Goal: Task Accomplishment & Management: Use online tool/utility

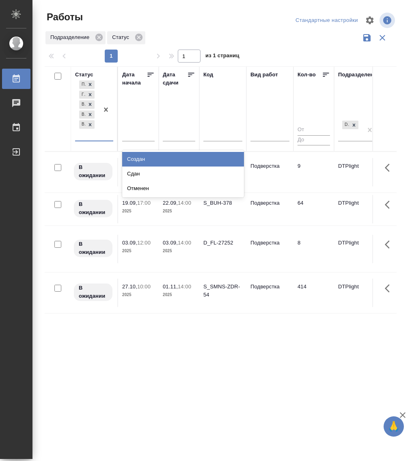
click at [87, 140] on div "Подбор Готов к работе В ожидании Выполнен В работе" at bounding box center [87, 110] width 24 height 62
click at [114, 415] on div ".cls-1 fill:#fff; AWATERA Работы 0 Чаты График Выйти Работы Стандартные настрой…" at bounding box center [206, 230] width 412 height 461
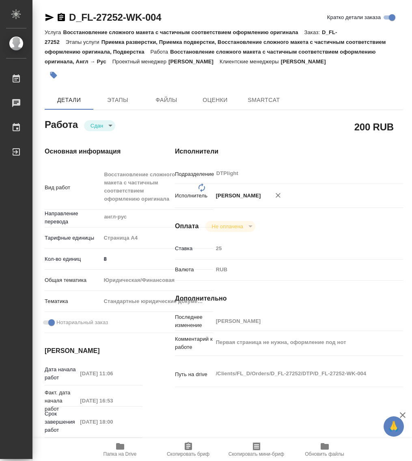
type textarea "x"
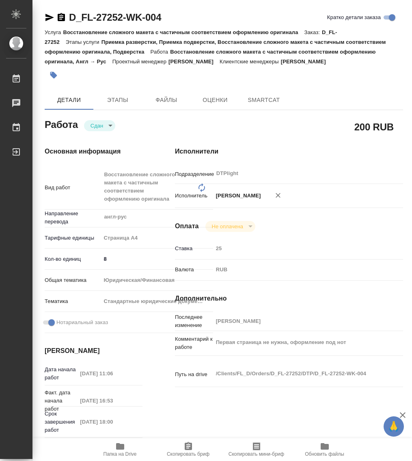
type textarea "x"
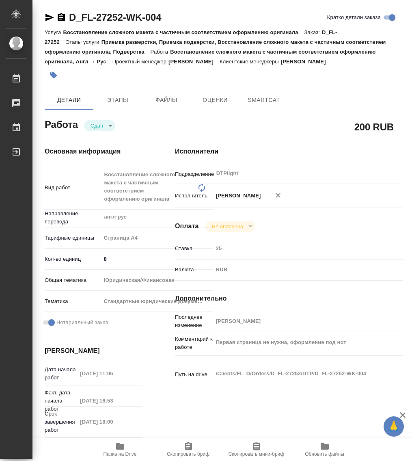
type textarea "x"
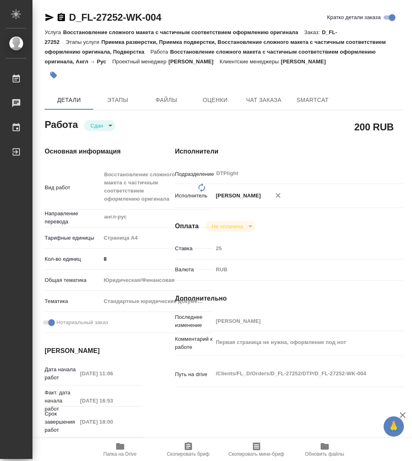
type textarea "x"
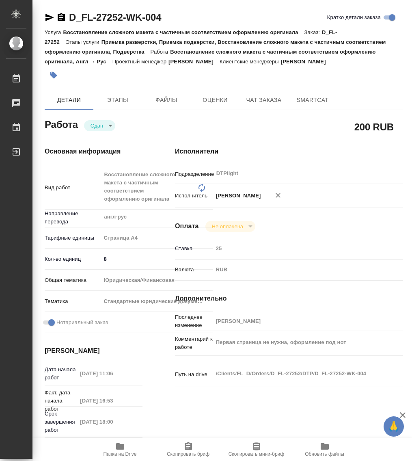
type textarea "x"
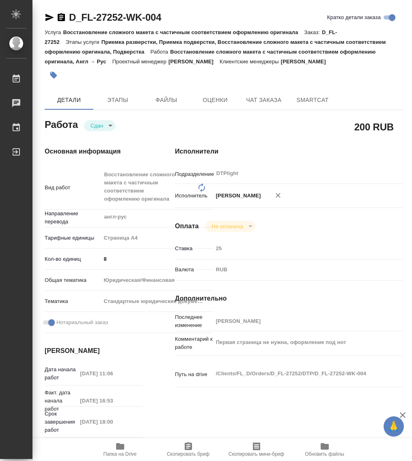
type textarea "x"
